Goal: Contribute content: Contribute content

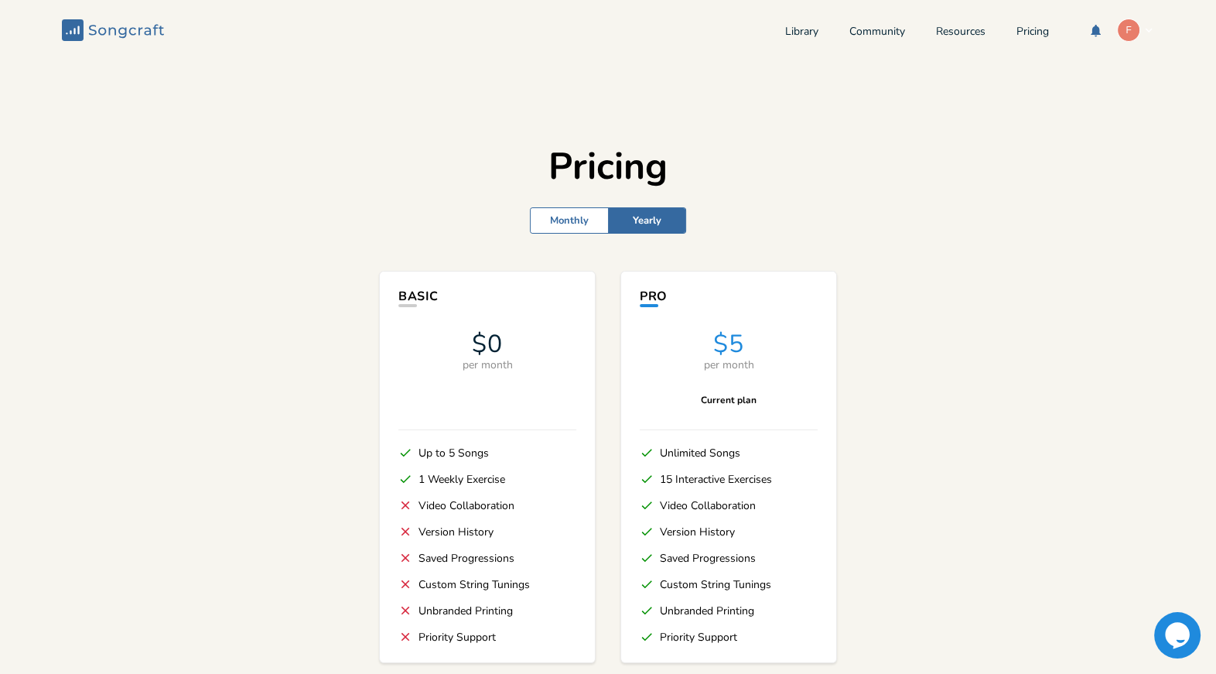
click at [807, 29] on div "Library Community Resources Pricing F" at bounding box center [969, 30] width 369 height 23
click at [785, 29] on link "Library" at bounding box center [801, 32] width 33 height 13
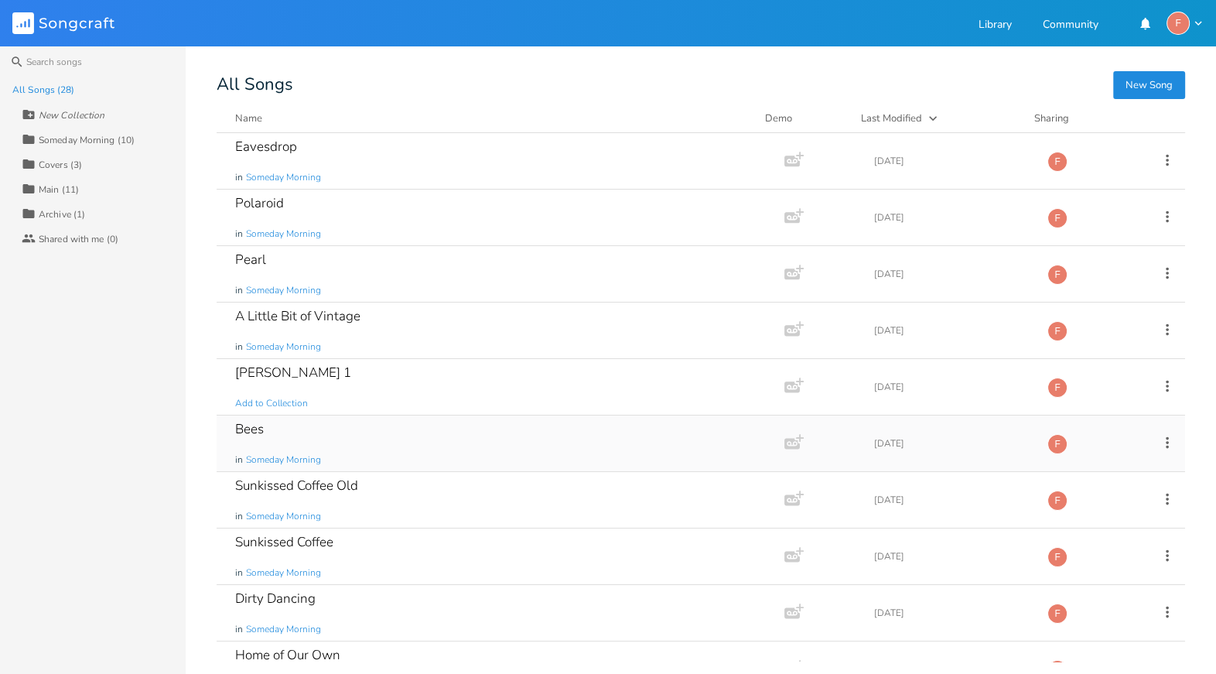
click at [327, 450] on div "Bees in Someday Morning" at bounding box center [497, 443] width 524 height 56
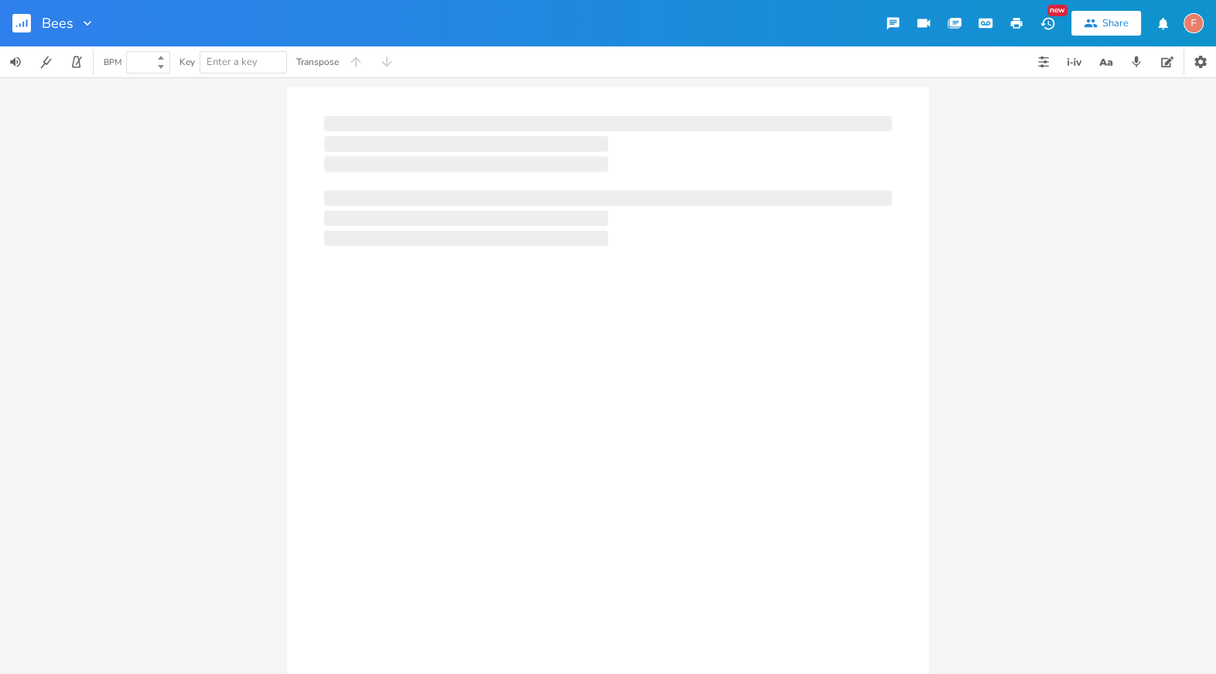
type input "100"
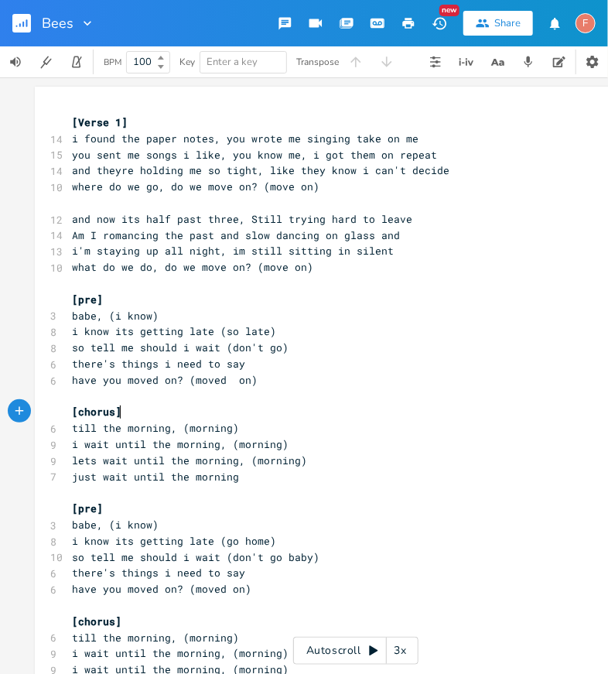
click at [325, 414] on pre "[chorus]" at bounding box center [348, 412] width 558 height 16
click at [320, 388] on pre "​" at bounding box center [348, 396] width 558 height 16
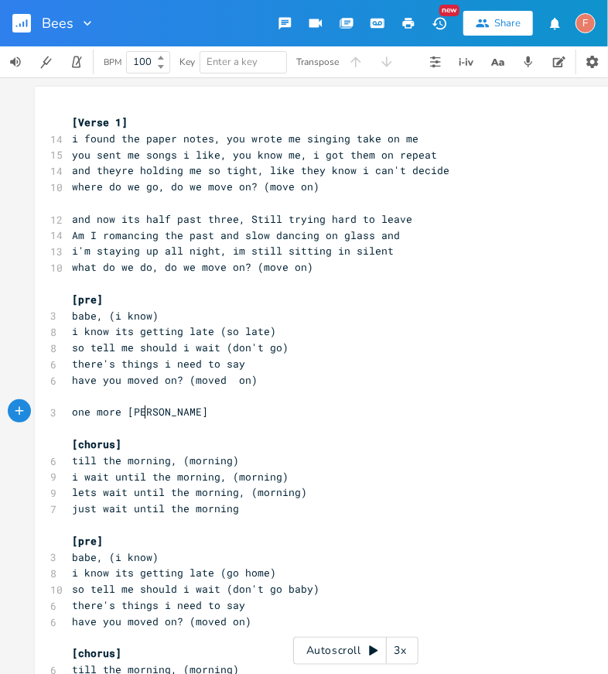
type textarea "one more time"
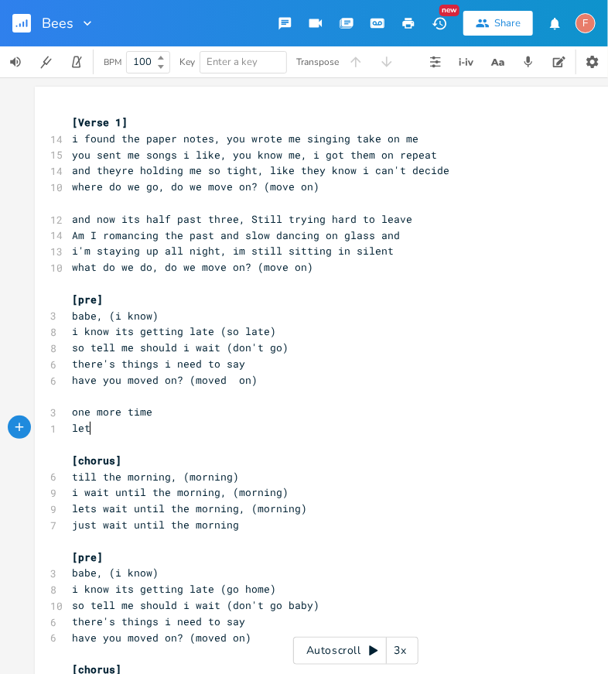
type textarea "lets"
type textarea "'s make this"
click at [118, 433] on span "let's make this" at bounding box center [118, 428] width 93 height 14
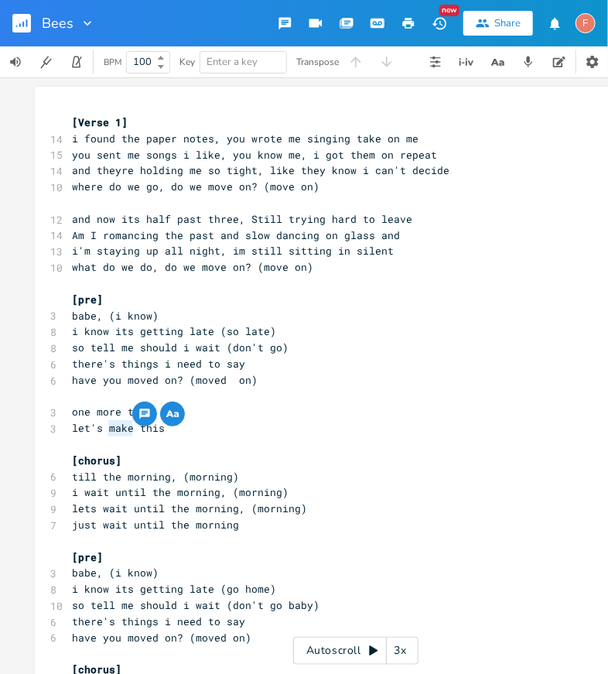
type textarea "u"
type textarea "turn"
click at [200, 421] on pre "let's turn this" at bounding box center [348, 428] width 558 height 16
type textarea "heart b"
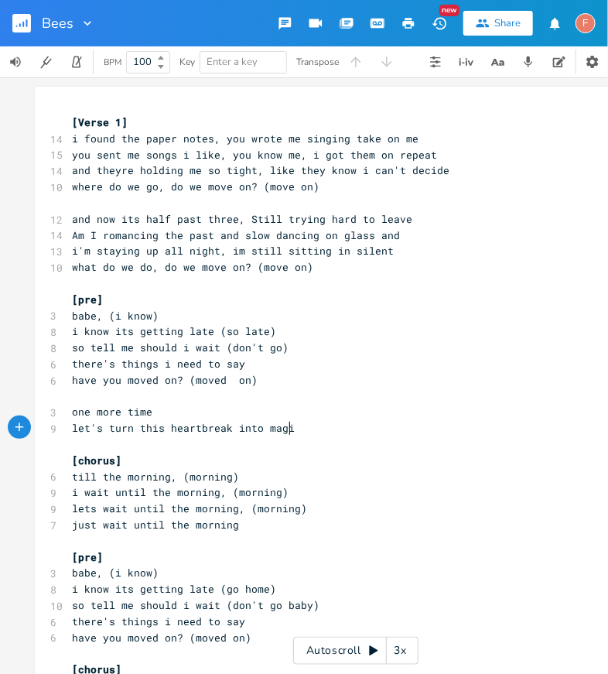
type textarea "break into magic"
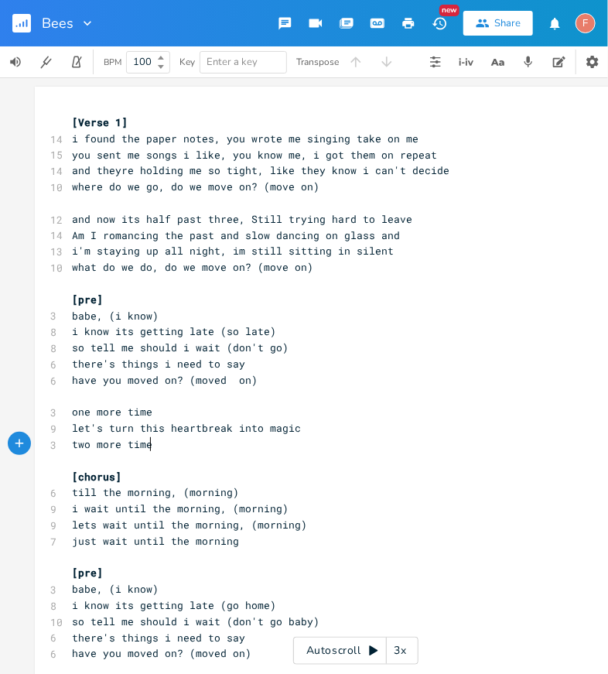
type textarea "two more times"
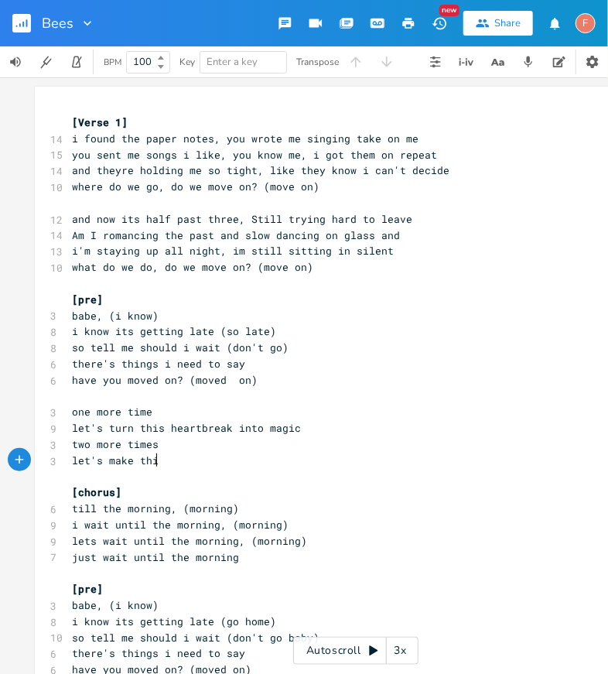
scroll to position [0, 67]
type textarea "let's make this aching into"
click at [276, 429] on span "let's turn this heartbreak into magic" at bounding box center [186, 428] width 229 height 14
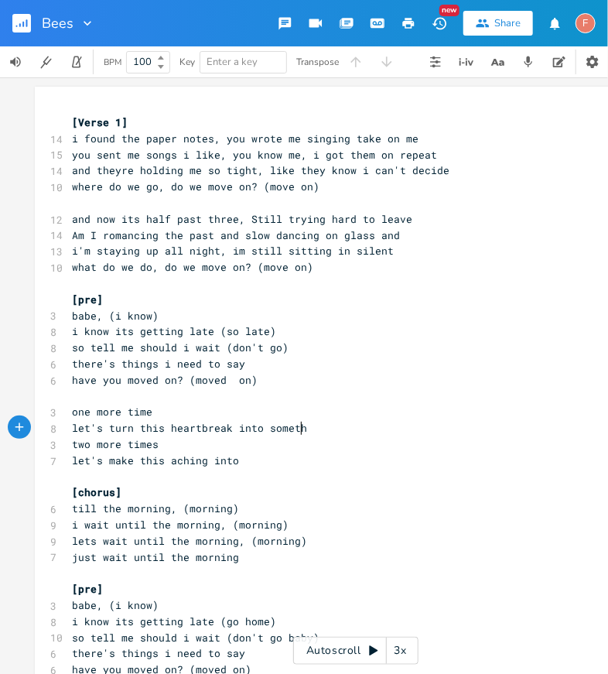
type textarea "somethin"
click at [256, 461] on pre "let's make this aching into" at bounding box center [348, 460] width 558 height 16
click at [174, 459] on span "let's make this aching into" at bounding box center [155, 460] width 167 height 14
type textarea "aching"
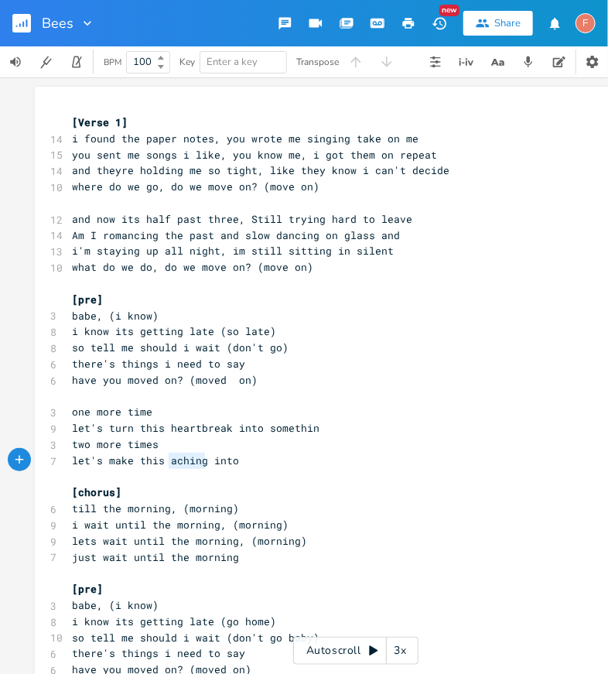
click at [174, 459] on span "let's make this aching into" at bounding box center [155, 460] width 167 height 14
click at [258, 459] on pre "let's make this aching into" at bounding box center [348, 460] width 558 height 16
click at [176, 462] on span "let's make this aching into" at bounding box center [155, 460] width 167 height 14
type textarea "aching"
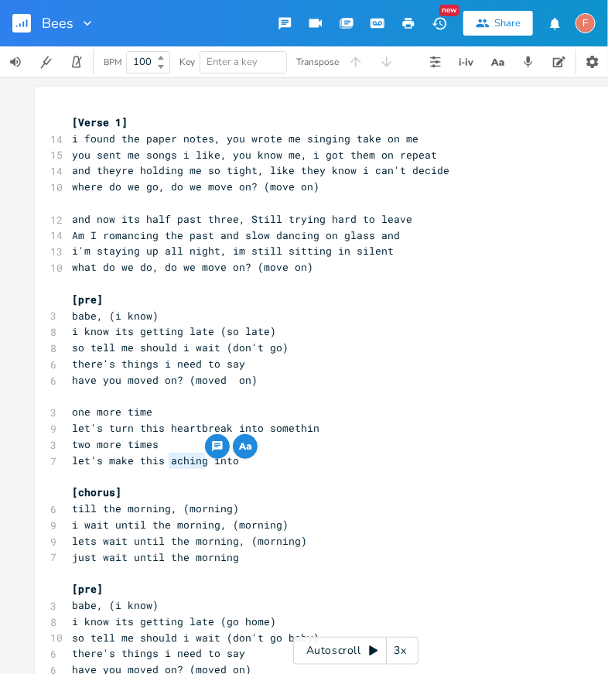
click at [200, 463] on span "let's make this aching into" at bounding box center [155, 460] width 167 height 14
click at [179, 466] on span "let's make this aching into" at bounding box center [155, 460] width 167 height 14
type textarea "aching"
click at [179, 466] on span "let's make this aching into" at bounding box center [155, 460] width 167 height 14
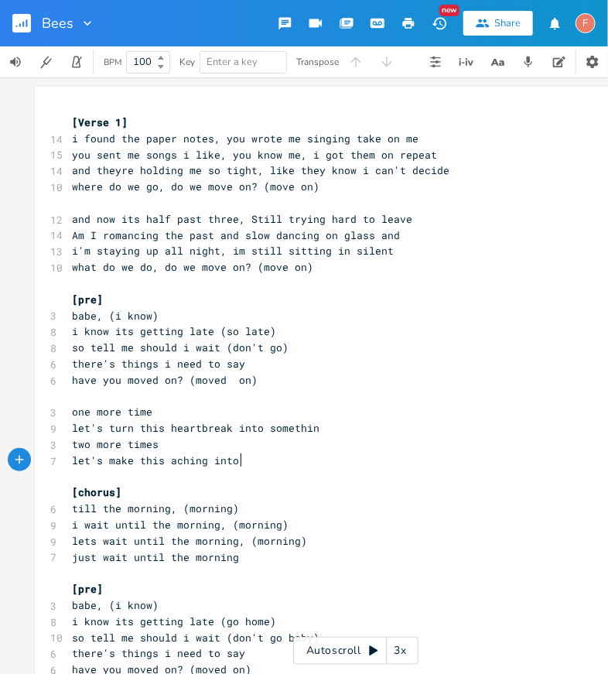
click at [285, 462] on pre "let's make this aching into" at bounding box center [348, 460] width 558 height 16
click at [79, 445] on span "two more times" at bounding box center [115, 444] width 87 height 14
type textarea "one"
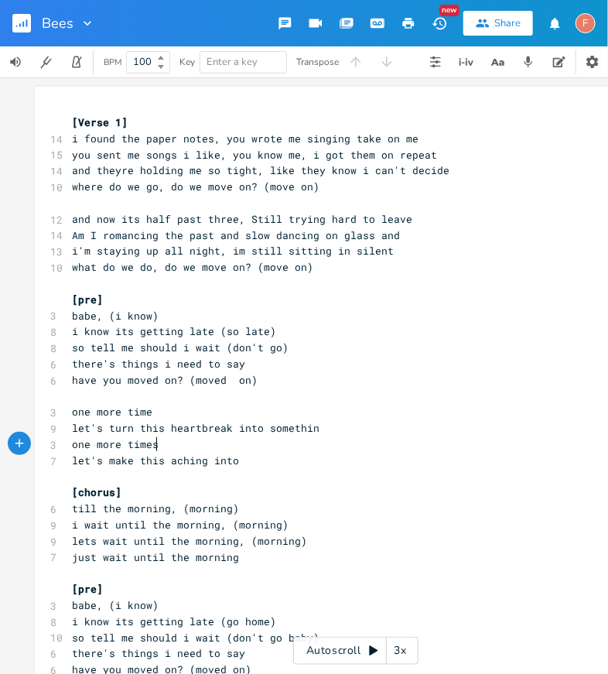
click at [186, 444] on pre "one more times" at bounding box center [348, 444] width 558 height 16
click at [273, 455] on pre "let's make this aching into" at bounding box center [348, 460] width 558 height 16
click at [256, 459] on pre "let's make this aching into" at bounding box center [348, 460] width 558 height 16
type textarea "lovin"
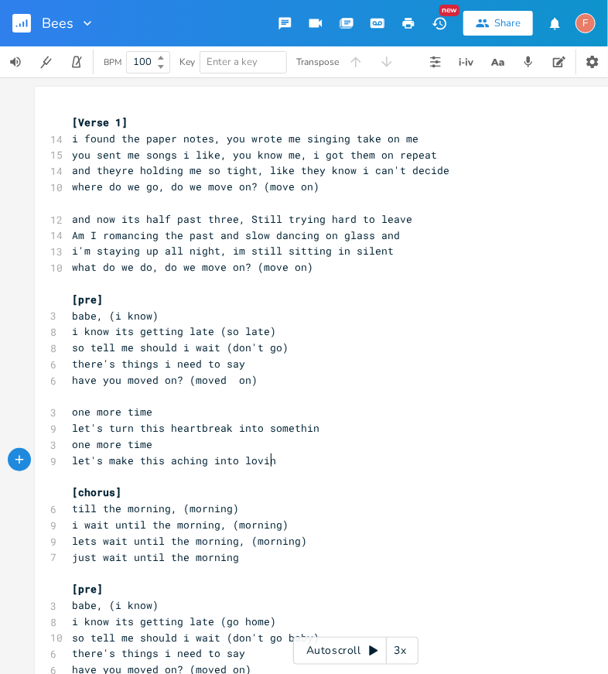
click at [303, 459] on pre "let's make this aching into lovin" at bounding box center [348, 460] width 558 height 16
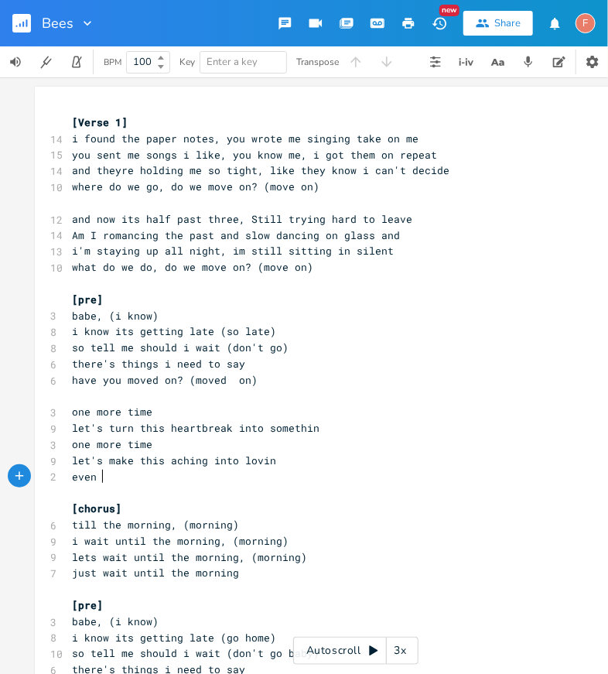
scroll to position [0, 23]
type textarea "even if its just"
click at [285, 427] on span "let's turn this heartbreak into somethin" at bounding box center [195, 428] width 247 height 14
type textarea "somethin"
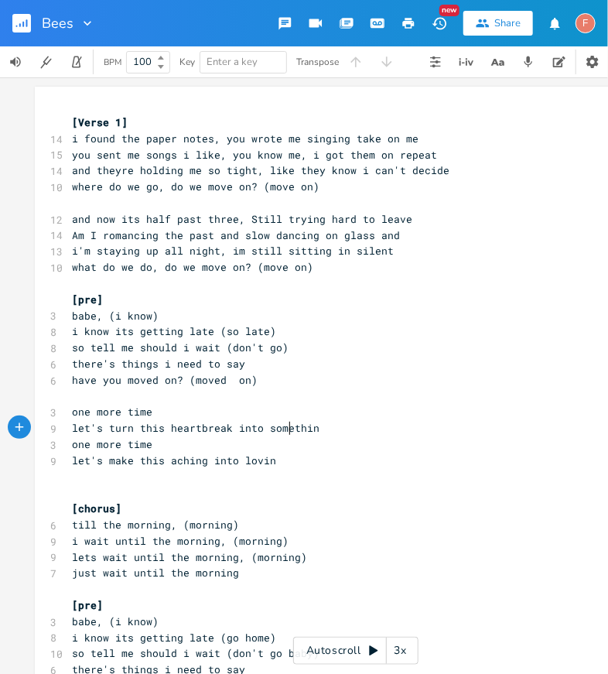
click at [285, 427] on span "let's turn this heartbreak into somethin" at bounding box center [195, 428] width 247 height 14
click at [293, 449] on pre "one more time" at bounding box center [348, 444] width 558 height 16
click at [302, 458] on pre "let's make this aching into lovin" at bounding box center [348, 460] width 558 height 16
click at [292, 446] on pre "one more time" at bounding box center [348, 444] width 558 height 16
click at [310, 466] on pre "let's make this aching into lovin" at bounding box center [348, 460] width 558 height 16
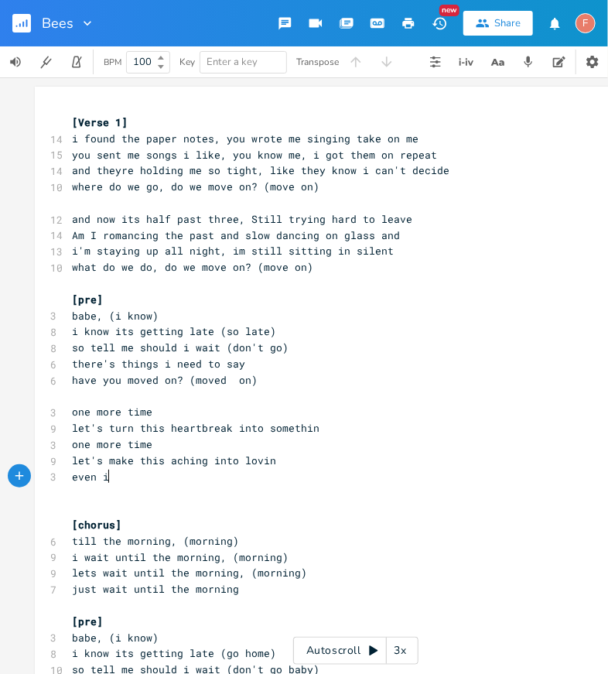
type textarea "even i"
type textarea "one more tiem"
type textarea "me let's ma"
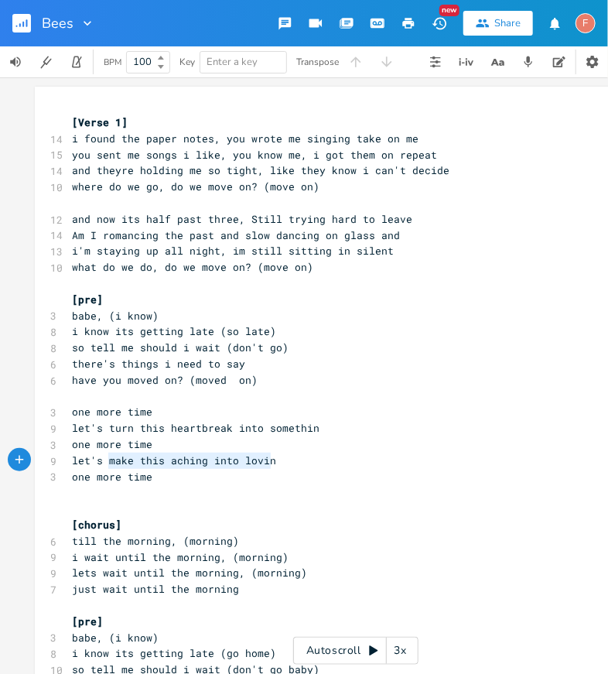
type textarea "let's make this aching into lovin"
drag, startPoint x: 277, startPoint y: 460, endPoint x: 0, endPoint y: 460, distance: 276.9
click at [0, 460] on div "let's make this aching into lovin x [Verse 1] 14 i found the paper notes, you w…" at bounding box center [355, 375] width 711 height 596
click at [183, 427] on span "let's turn this heartbreak into somethin" at bounding box center [195, 428] width 247 height 14
type textarea "heartbreak"
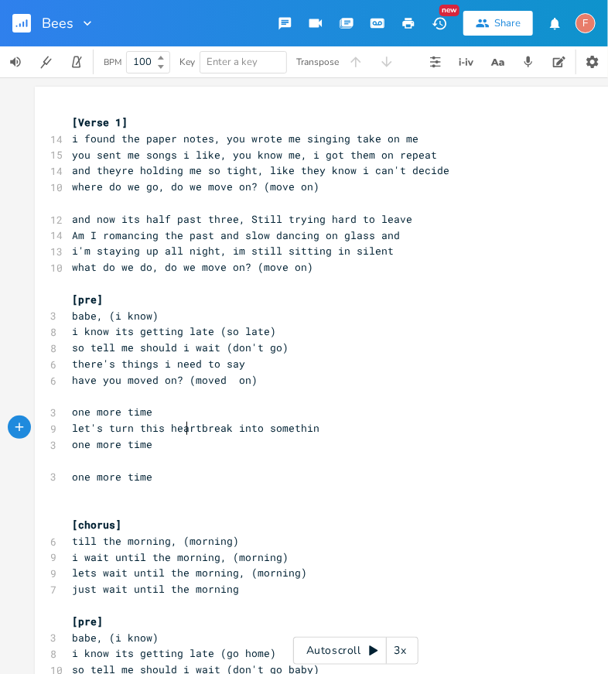
click at [183, 427] on span "let's turn this heartbreak into somethin" at bounding box center [195, 428] width 247 height 14
type textarea "let's"
drag, startPoint x: 104, startPoint y: 428, endPoint x: 60, endPoint y: 428, distance: 43.3
click at [60, 428] on div "let's x [Verse 1] 14 i found the paper notes, you wrote me singing take on me 1…" at bounding box center [356, 465] width 642 height 757
click at [160, 421] on span "turn this heartbreak into somethin" at bounding box center [177, 428] width 210 height 14
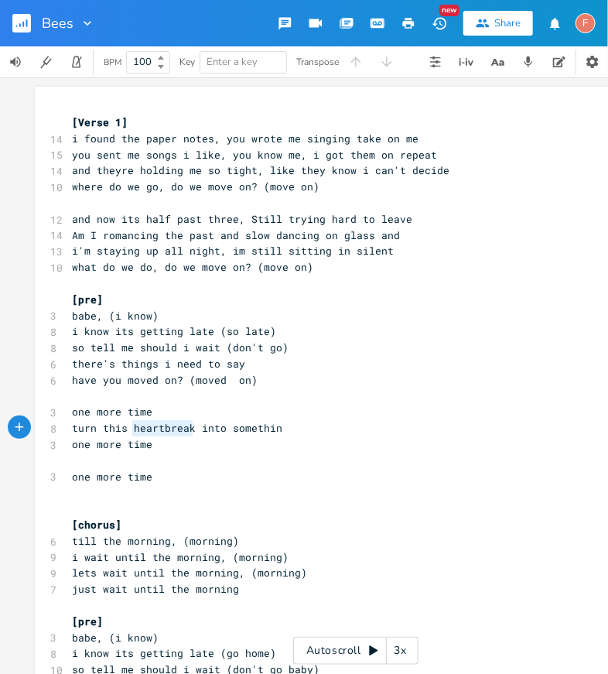
click at [160, 421] on span "turn this heartbreak into somethin" at bounding box center [177, 428] width 210 height 14
type textarea "[PERSON_NAME]'"
type textarea "g"
click at [197, 444] on pre "one more time" at bounding box center [348, 444] width 558 height 16
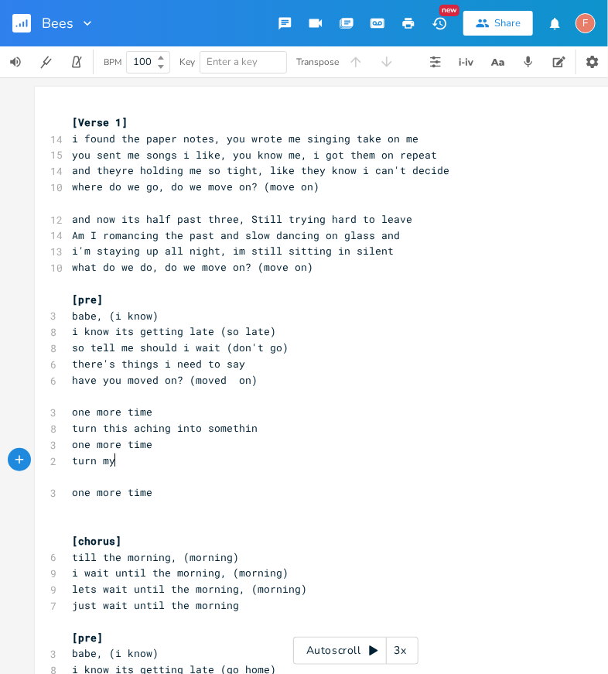
type textarea "turn my"
type textarea "the longing into"
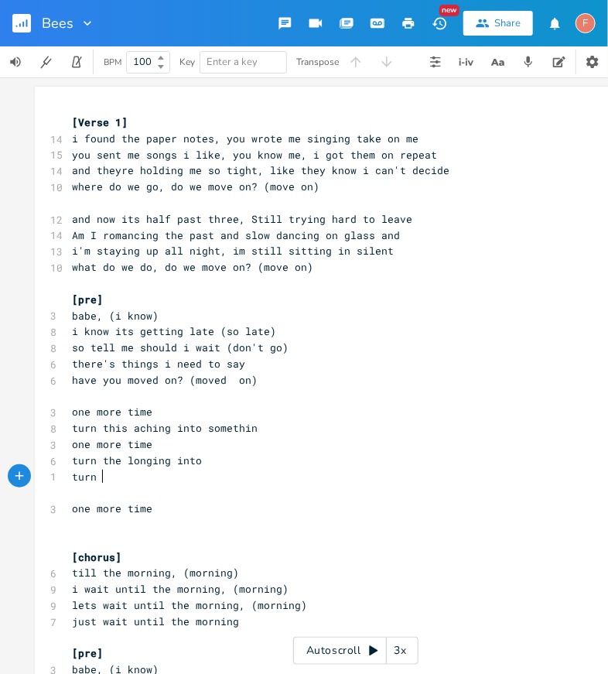
type textarea "turn my"
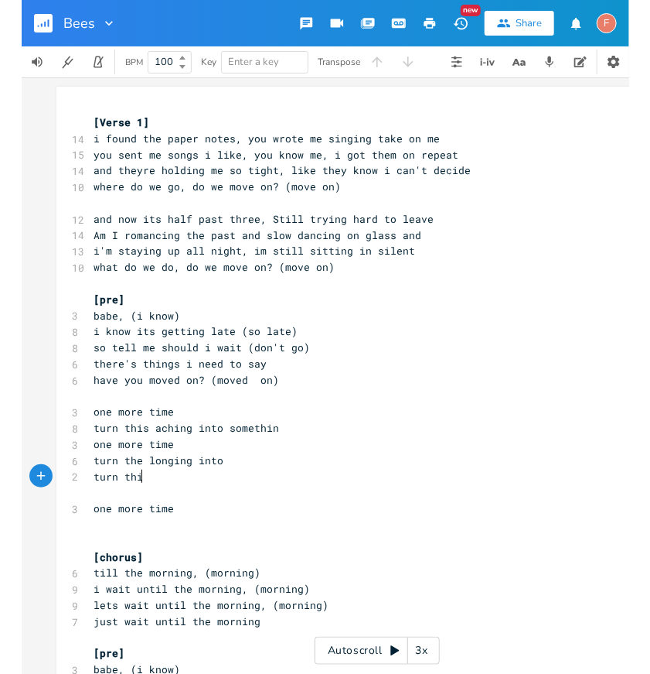
scroll to position [0, 19]
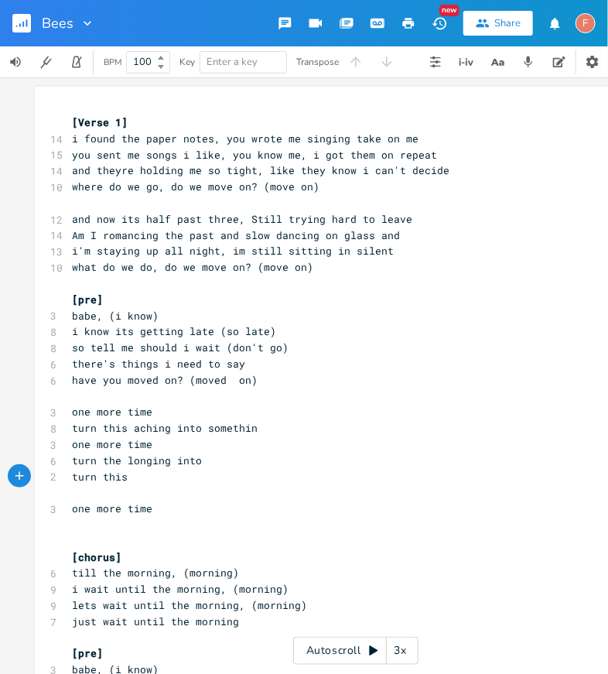
type textarea "this"
click at [285, 424] on pre "turn this aching into somethin" at bounding box center [348, 428] width 558 height 16
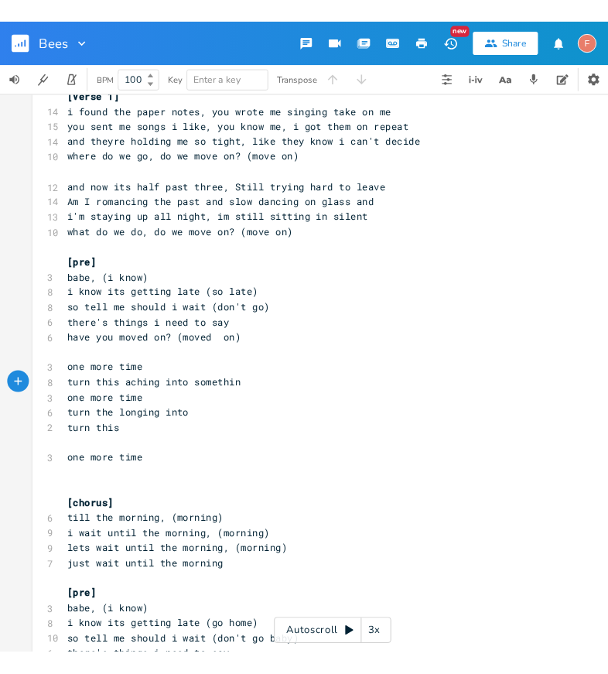
scroll to position [0, 0]
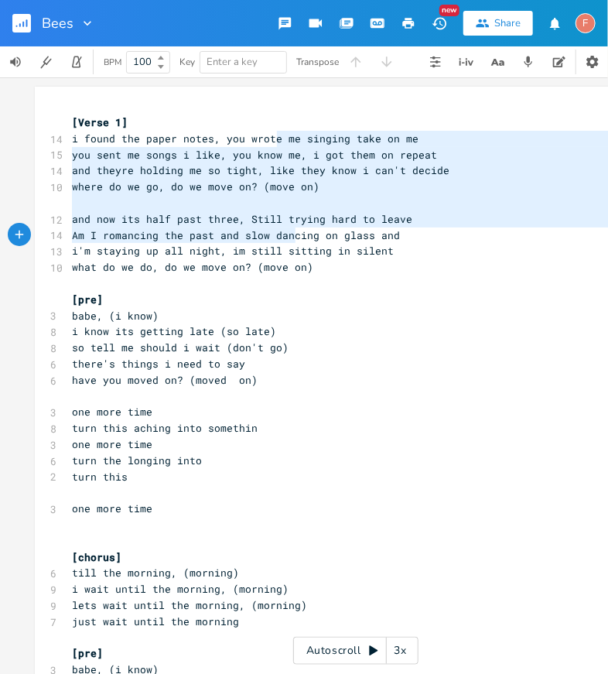
type textarea "me singing take on me you sent me songs i like, you know me, i got them on repe…"
drag, startPoint x: 271, startPoint y: 137, endPoint x: 302, endPoint y: 316, distance: 181.9
click at [304, 316] on div "[Verse 1] 14 i found the paper notes, you wrote me singing take on me 15 you se…" at bounding box center [348, 484] width 558 height 740
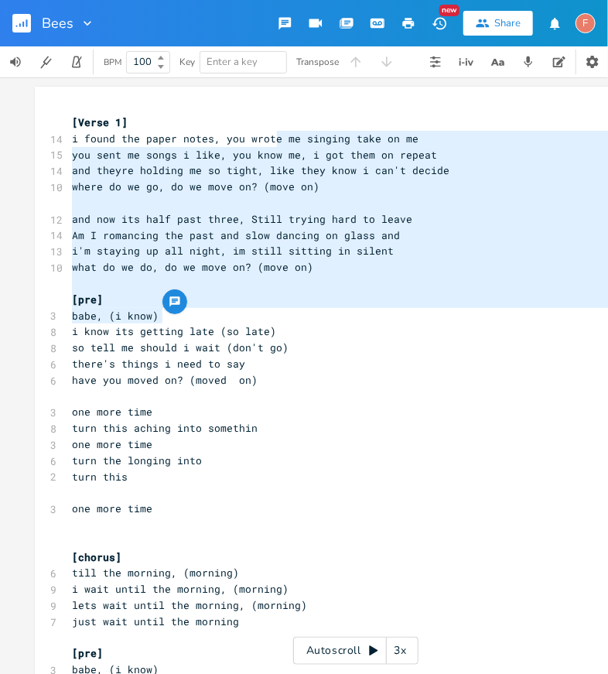
click at [303, 418] on pre "one more time" at bounding box center [348, 412] width 558 height 16
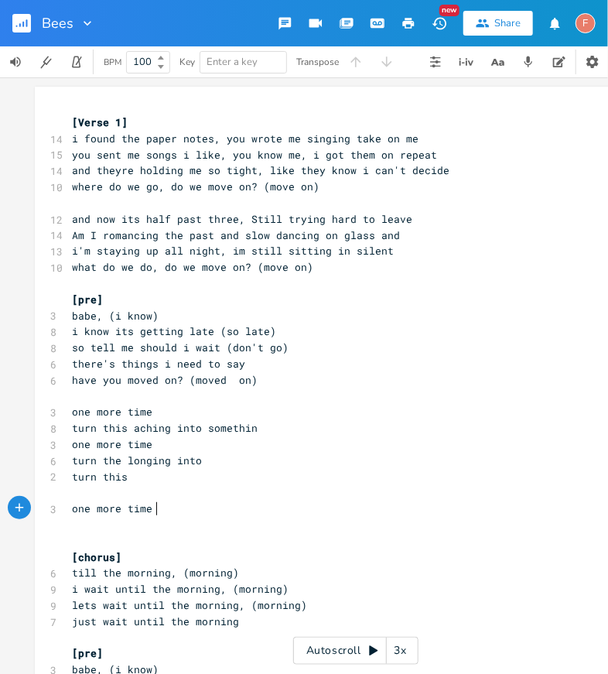
click at [313, 512] on pre "one more time" at bounding box center [348, 508] width 558 height 16
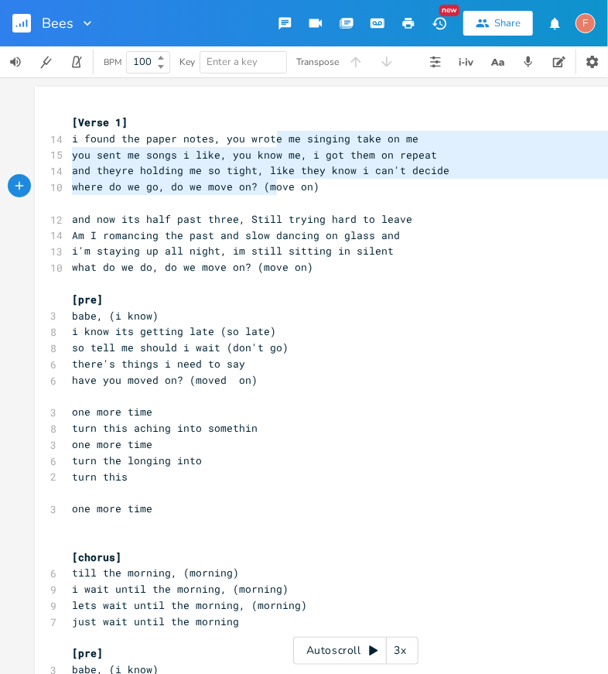
type textarea "me singing take on me you sent me songs i like, you know me, i got them on repe…"
drag, startPoint x: 273, startPoint y: 135, endPoint x: 295, endPoint y: 494, distance: 360.3
click at [295, 492] on div "[Verse 1] 14 i found the paper notes, you wrote me singing take on me 15 you se…" at bounding box center [348, 484] width 558 height 740
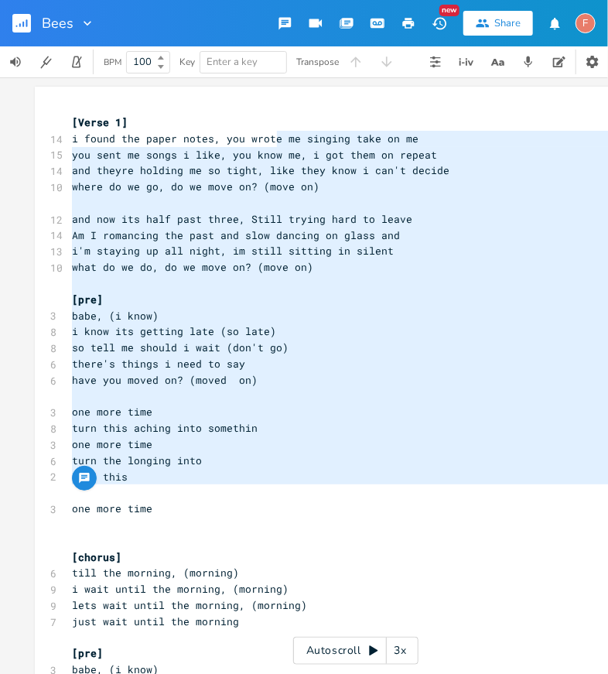
click at [322, 521] on pre "​" at bounding box center [348, 525] width 558 height 16
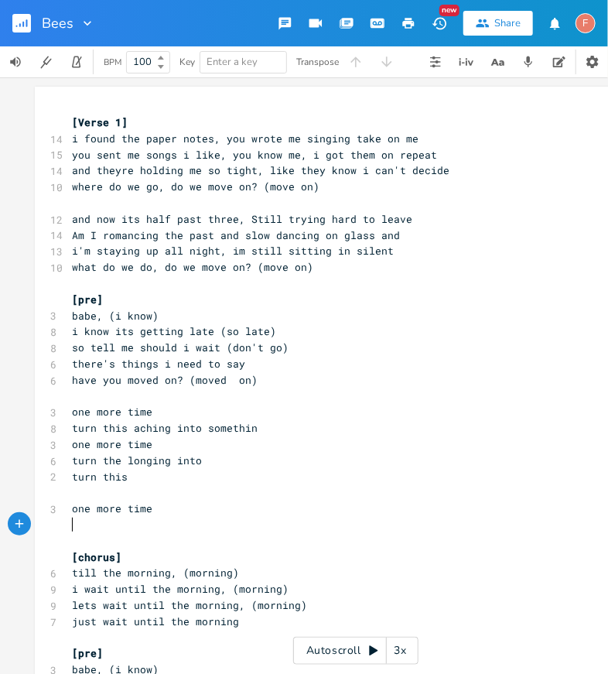
click at [456, 131] on pre "i found the paper notes, you wrote me singing take on me" at bounding box center [348, 139] width 558 height 16
click at [69, 118] on pre "[Verse 1]" at bounding box center [348, 122] width 558 height 16
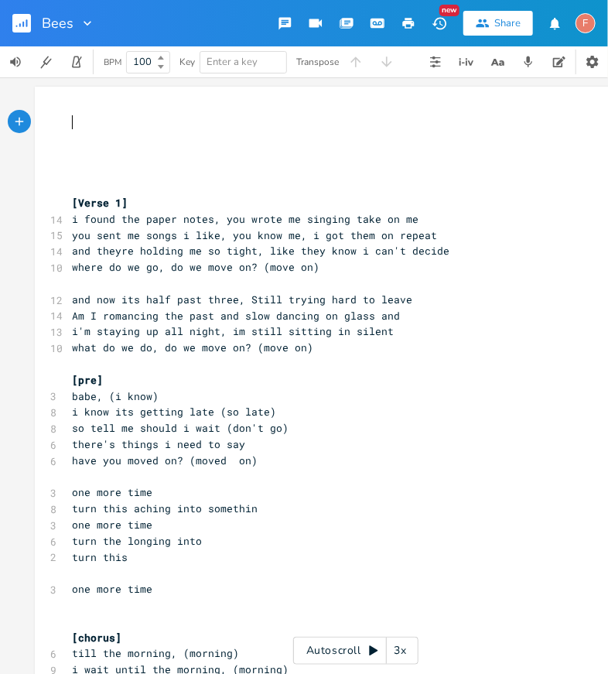
click at [69, 118] on pre "​" at bounding box center [348, 122] width 558 height 16
type textarea "i found the ap"
type textarea "paper notes you wo"
type textarea "rote me"
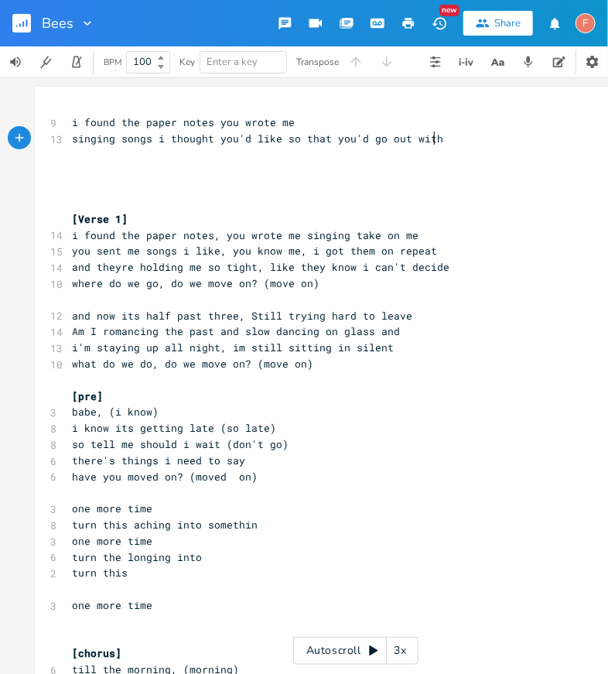
type textarea "singing songs i thought you'd like so that you'd go out with me"
click at [244, 138] on span "singing songs i thought you'd like so that you'd go out with me" at bounding box center [267, 138] width 390 height 14
type textarea "d"
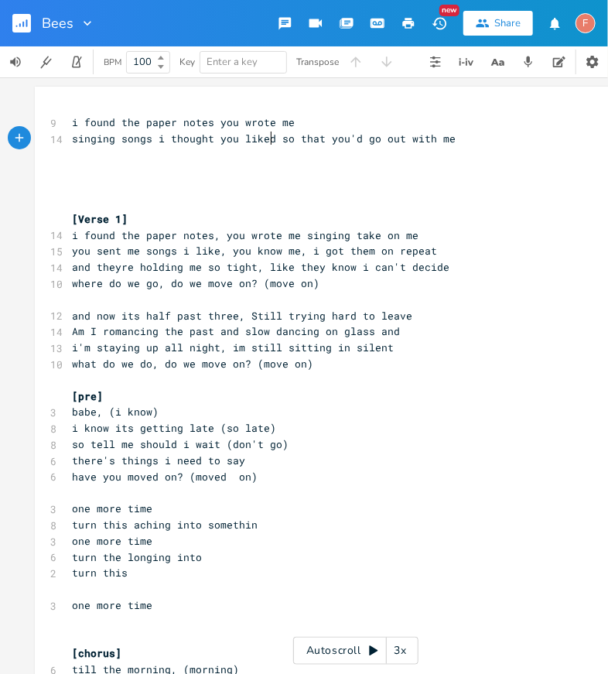
click at [254, 154] on pre "​" at bounding box center [348, 155] width 558 height 16
type textarea "singing songs"
drag, startPoint x: 145, startPoint y: 141, endPoint x: 55, endPoint y: 141, distance: 90.5
click at [69, 141] on div "14 singing songs i thought you liked so that you'd go out with me" at bounding box center [348, 139] width 558 height 16
click at [234, 138] on span "singing songs i thought you liked so that you'd go out with me" at bounding box center [264, 138] width 384 height 14
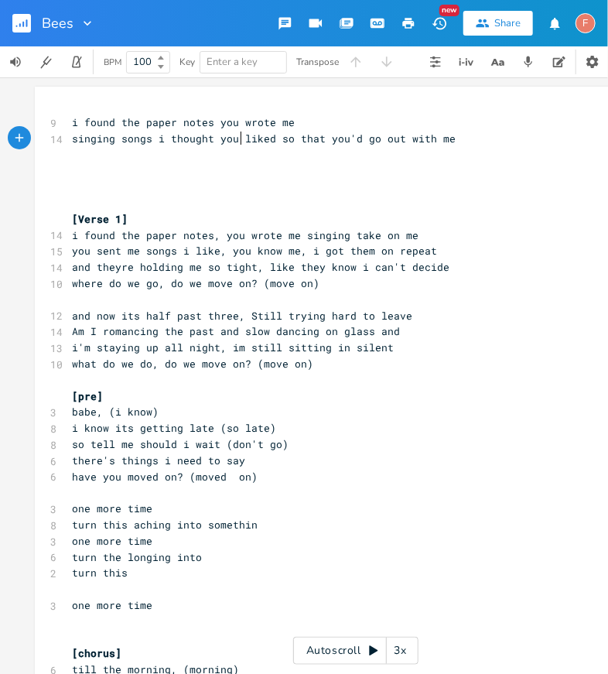
click at [183, 138] on span "singing songs i thought you liked so that you'd go out with me" at bounding box center [264, 138] width 384 height 14
type textarea "knew"
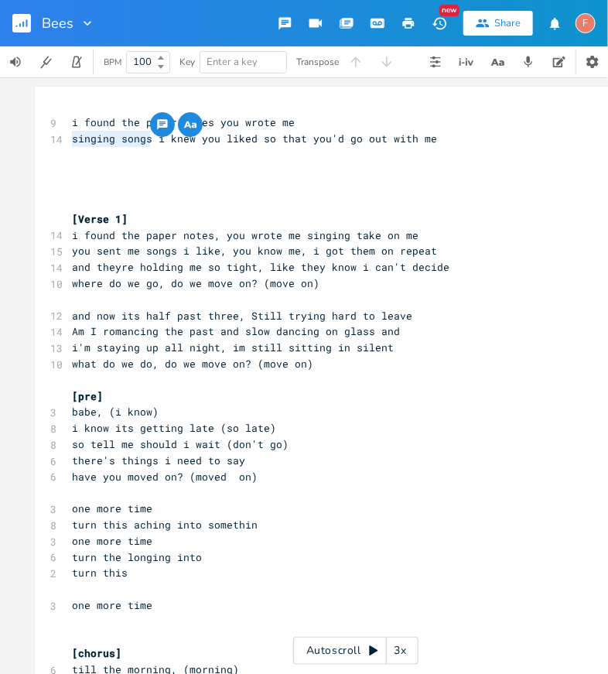
drag, startPoint x: 145, startPoint y: 141, endPoint x: 54, endPoint y: 142, distance: 90.5
click at [69, 142] on div "14 singing songs i knew you liked so that you'd go out with me" at bounding box center [348, 139] width 558 height 16
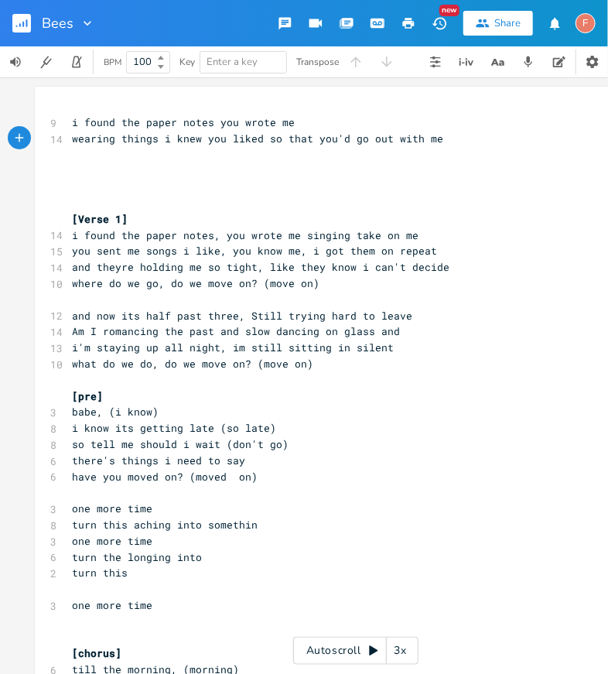
type textarea "wearing things"
click at [241, 139] on span "wearing things i knew you liked so that you'd go out with me" at bounding box center [257, 138] width 371 height 14
type textarea "liked"
click at [241, 139] on span "wearing things i knew you liked so that you'd go out with me" at bounding box center [257, 138] width 371 height 14
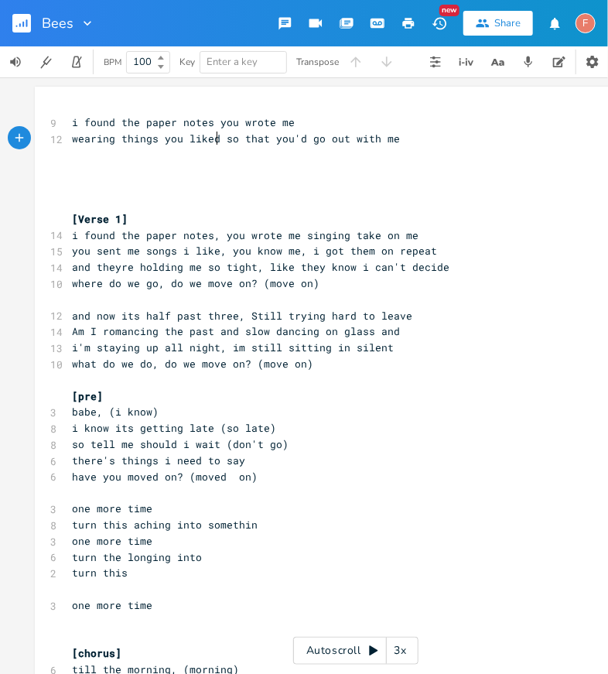
type textarea "you liked"
type textarea "liked"
click at [350, 232] on span "i found the paper notes, you wrote me singing take on me" at bounding box center [245, 235] width 346 height 14
click at [292, 138] on span "wearing things i knew you liked so that you'd go out with me" at bounding box center [257, 138] width 371 height 14
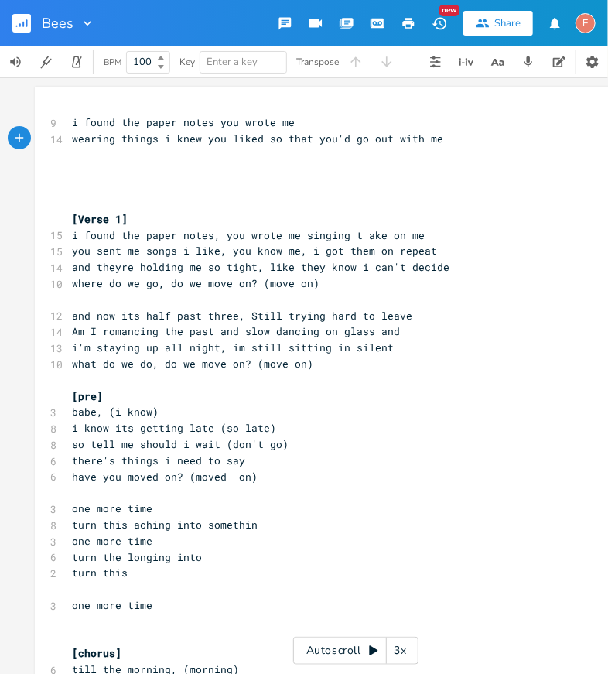
click at [292, 138] on span "wearing things i knew you liked so that you'd go out with me" at bounding box center [257, 138] width 371 height 14
type textarea "that"
click at [292, 138] on span "wearing things i knew you liked so that you'd go out with me" at bounding box center [257, 138] width 371 height 14
